Goal: Task Accomplishment & Management: Complete application form

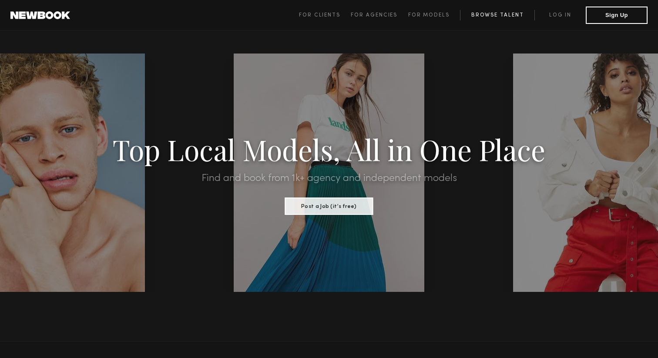
click at [502, 16] on link "Browse Talent" at bounding box center [497, 15] width 74 height 10
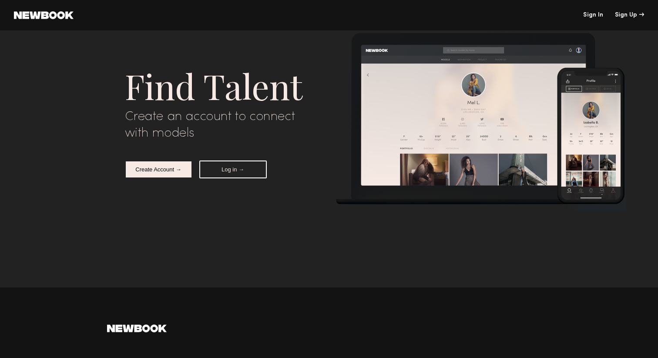
scroll to position [3812, 0]
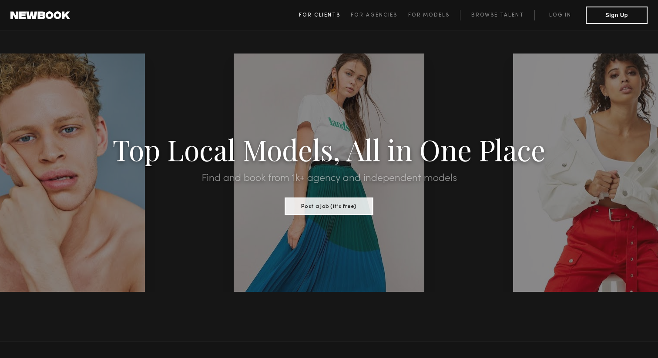
click at [338, 14] on span "For Clients" at bounding box center [319, 15] width 41 height 5
click at [326, 209] on button "Post a Job (it’s free)" at bounding box center [329, 205] width 88 height 17
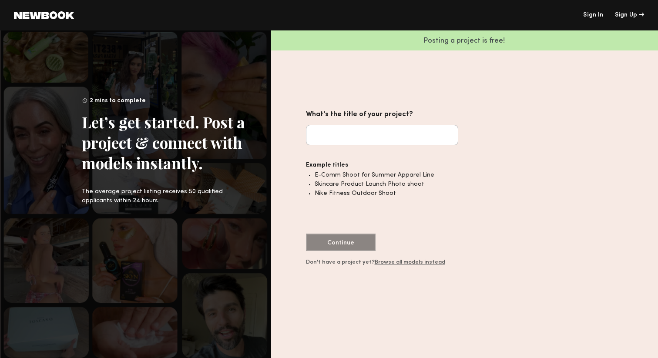
click at [413, 262] on link "Browse all models instead" at bounding box center [410, 262] width 70 height 5
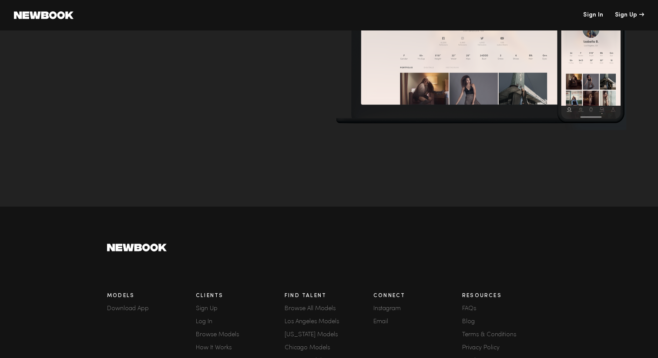
scroll to position [163, 0]
